Goal: Check status

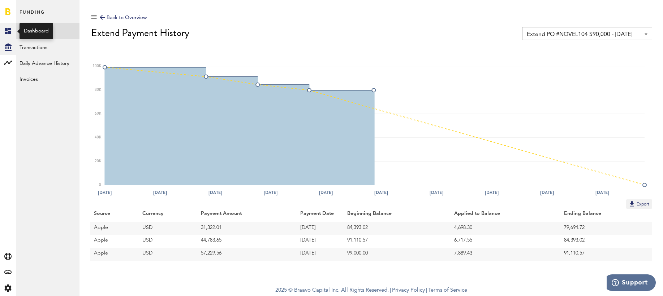
click at [6, 33] on icon at bounding box center [8, 31] width 6 height 6
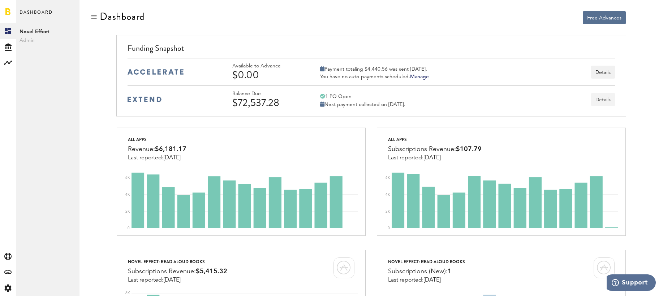
click at [599, 101] on button "Details" at bounding box center [603, 99] width 24 height 13
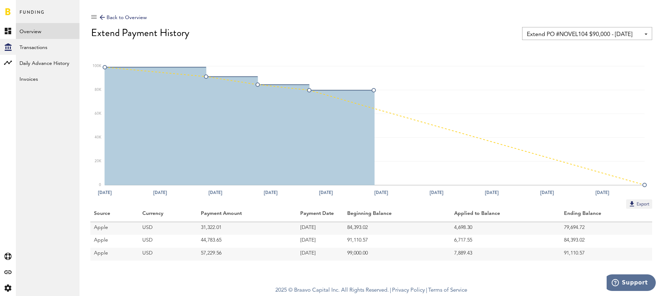
click at [138, 16] on div "Back to Overview" at bounding box center [123, 17] width 47 height 9
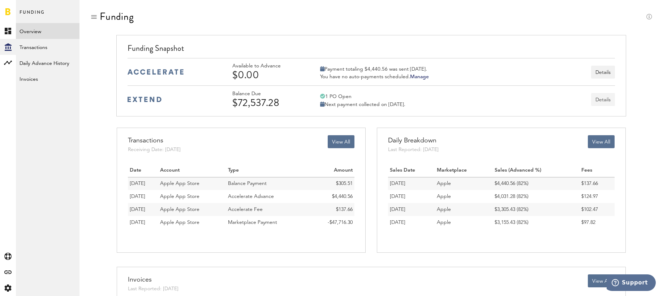
click at [602, 100] on button "Details" at bounding box center [603, 99] width 24 height 13
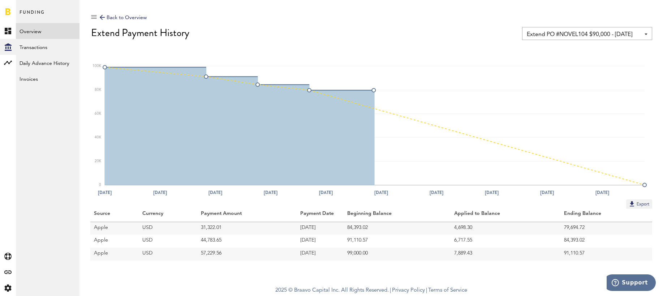
click at [115, 17] on div "Back to Overview" at bounding box center [123, 17] width 47 height 9
